Goal: Task Accomplishment & Management: Manage account settings

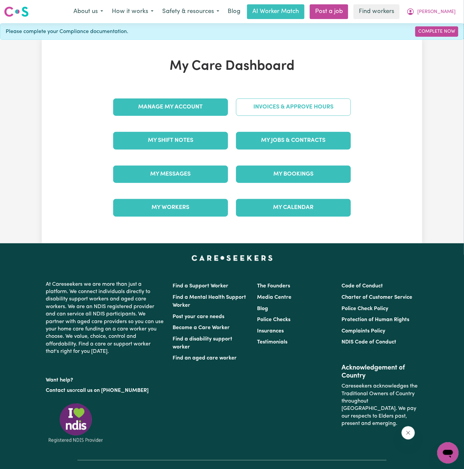
click at [320, 103] on link "Invoices & Approve Hours" at bounding box center [293, 107] width 115 height 17
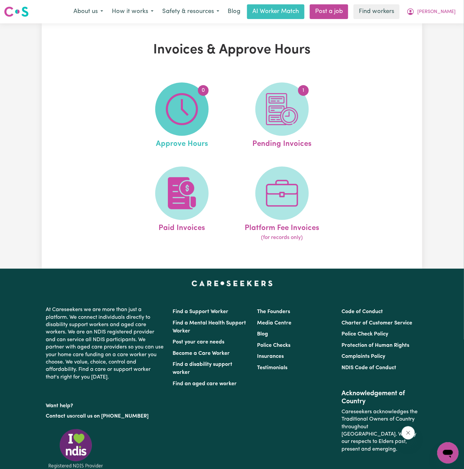
click at [180, 116] on img at bounding box center [182, 109] width 32 height 32
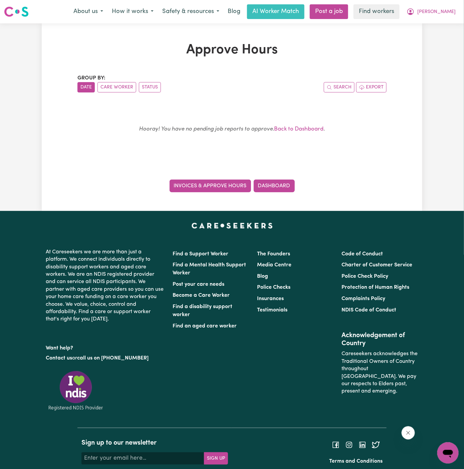
click at [240, 183] on link "Invoices & Approve Hours" at bounding box center [210, 186] width 81 height 13
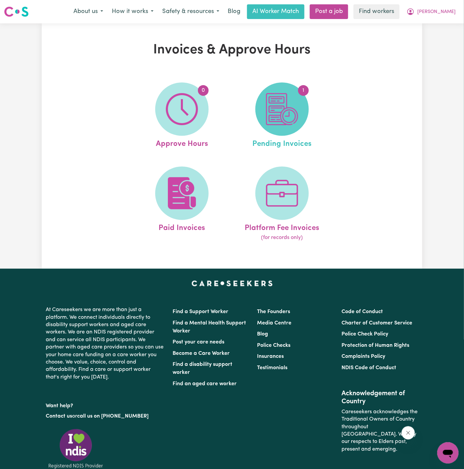
click at [301, 104] on span "1" at bounding box center [281, 108] width 53 height 53
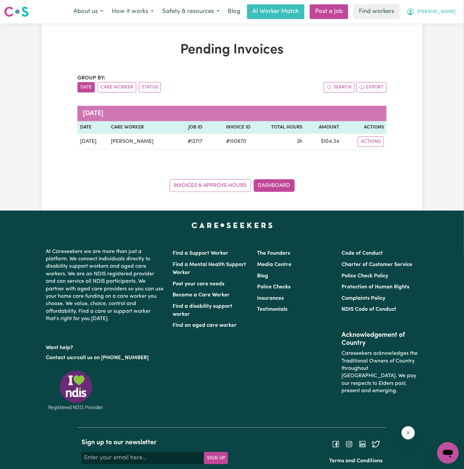
click at [450, 11] on span "[PERSON_NAME]" at bounding box center [436, 11] width 38 height 7
click at [433, 37] on link "Logout" at bounding box center [433, 38] width 53 height 13
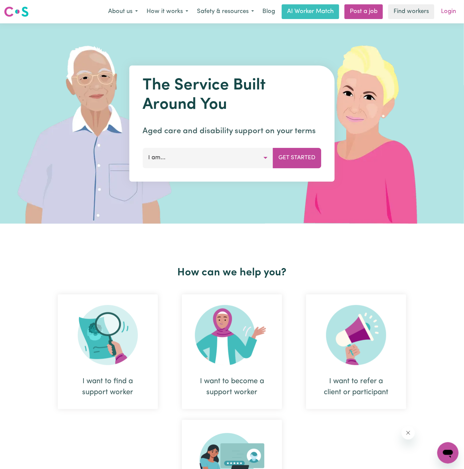
click at [452, 12] on link "Login" at bounding box center [448, 11] width 23 height 15
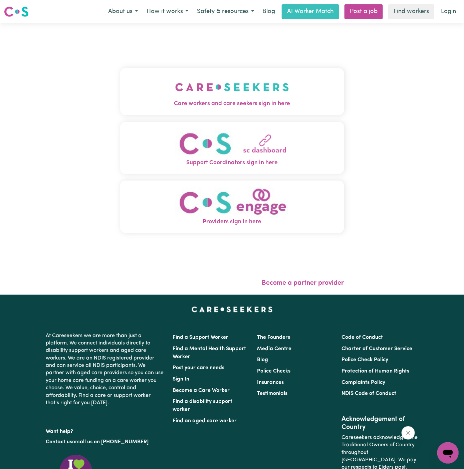
click at [199, 96] on img "Care workers and care seekers sign in here" at bounding box center [232, 87] width 114 height 25
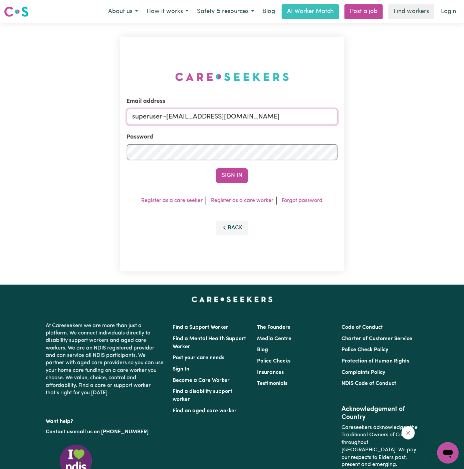
drag, startPoint x: 164, startPoint y: 117, endPoint x: 331, endPoint y: 116, distance: 166.6
click at [331, 116] on input "superuser~[EMAIL_ADDRESS][DOMAIN_NAME]" at bounding box center [232, 117] width 211 height 16
click at [289, 115] on input "superuser~[EMAIL_ADDRESS][DOMAIN_NAME]" at bounding box center [232, 117] width 211 height 16
drag, startPoint x: 262, startPoint y: 114, endPoint x: 168, endPoint y: 114, distance: 93.8
click at [168, 114] on input "superuser~[EMAIL_ADDRESS][DOMAIN_NAME]" at bounding box center [232, 117] width 211 height 16
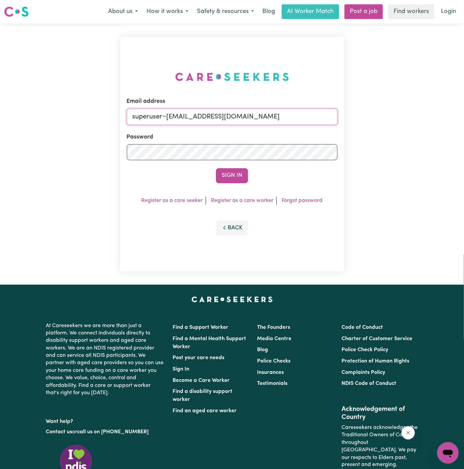
paste input "[PERSON_NAME].shrestha052"
type input "superuser~[PERSON_NAME][EMAIL_ADDRESS][DOMAIN_NAME]"
click at [216, 168] on button "Sign In" at bounding box center [232, 175] width 32 height 15
